Goal: Information Seeking & Learning: Learn about a topic

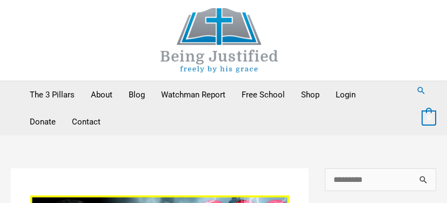
scroll to position [504, 0]
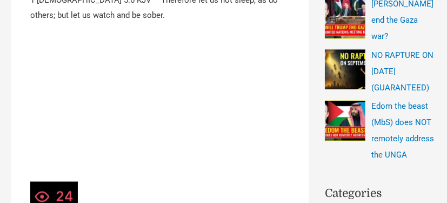
click at [322, 188] on div "Search for: ****** Please leave this field empty Subscribe to our newsletter to…" at bounding box center [373, 121] width 128 height 914
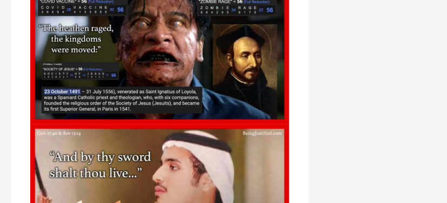
scroll to position [3777, 0]
